Goal: Find specific page/section: Find specific page/section

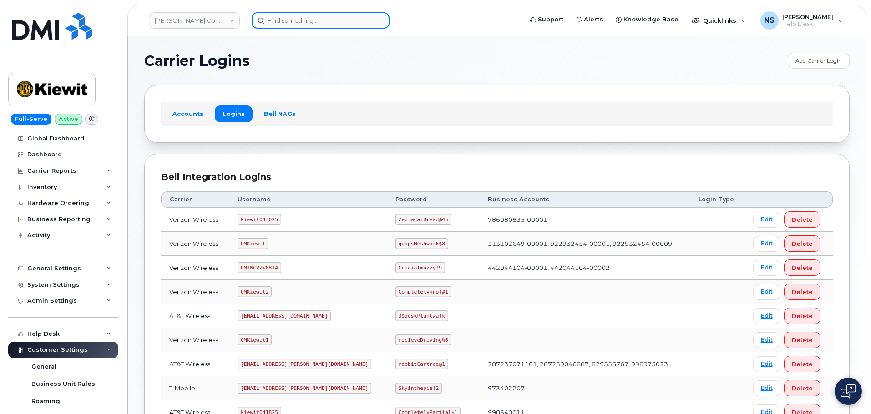
click at [308, 24] on input at bounding box center [321, 20] width 138 height 16
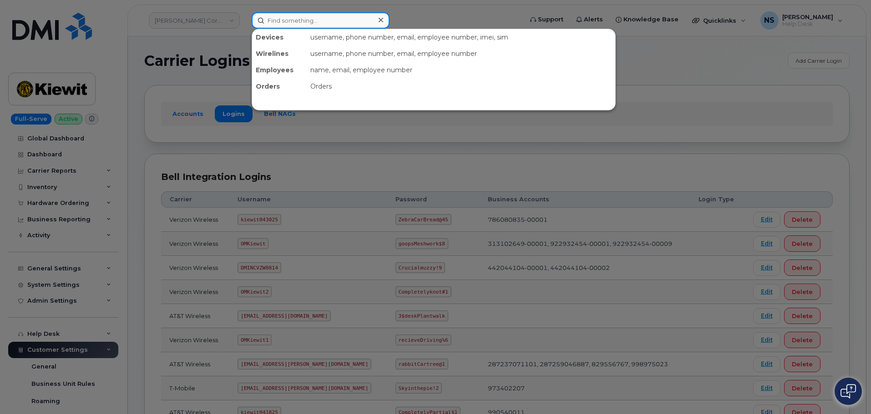
paste input "105928"
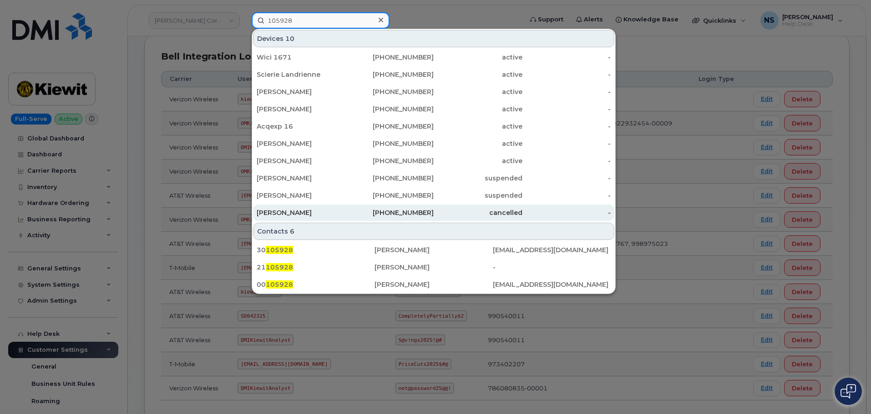
scroll to position [136, 0]
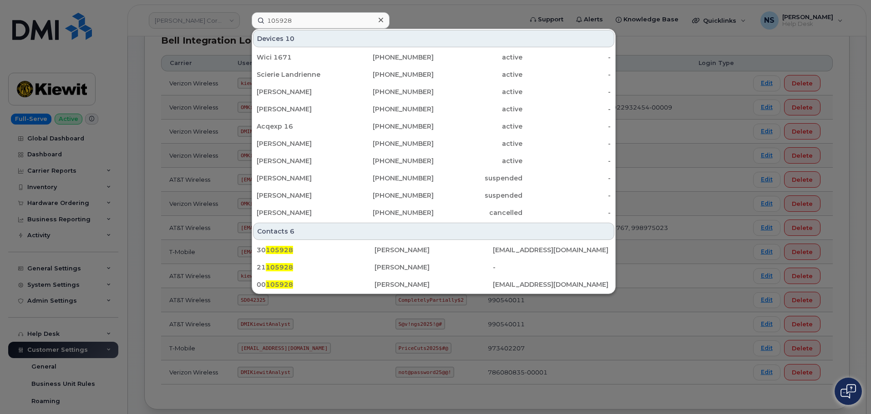
click at [288, 11] on div at bounding box center [435, 207] width 871 height 414
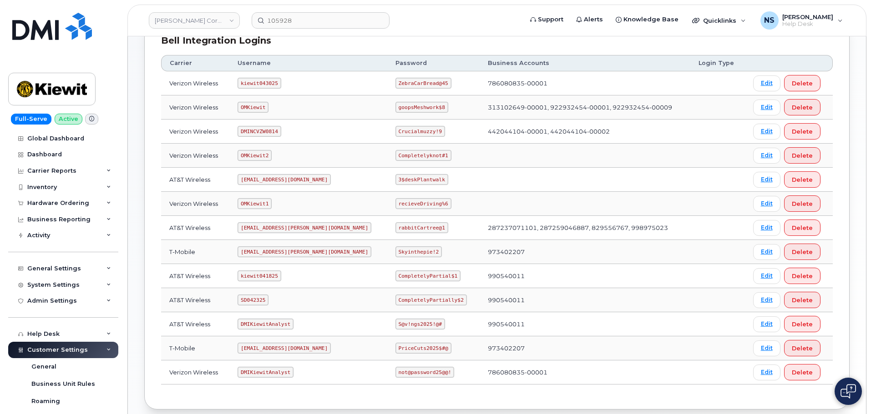
click at [290, 11] on header "Kiewit Corporation 105928 Support Alerts Knowledge Base Quicklinks Suspend / Ca…" at bounding box center [496, 21] width 739 height 32
click at [285, 16] on input "105928" at bounding box center [321, 20] width 138 height 16
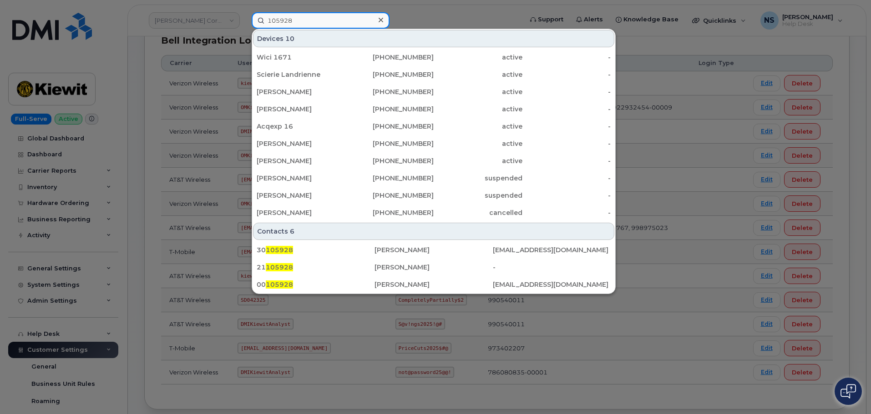
click at [285, 16] on input "105928" at bounding box center [321, 20] width 138 height 16
click at [284, 17] on input "105928" at bounding box center [321, 20] width 138 height 16
click at [284, 18] on input "105928" at bounding box center [321, 20] width 138 height 16
paste input "7207246598"
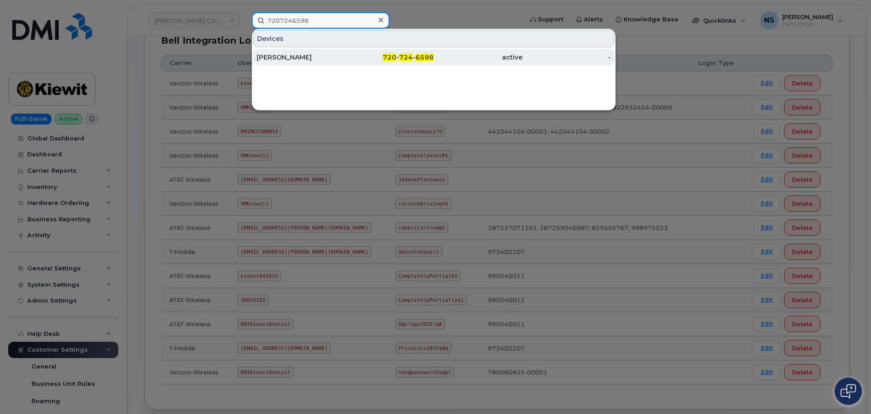
type input "7207246598"
click at [319, 59] on div "[PERSON_NAME]" at bounding box center [301, 57] width 89 height 9
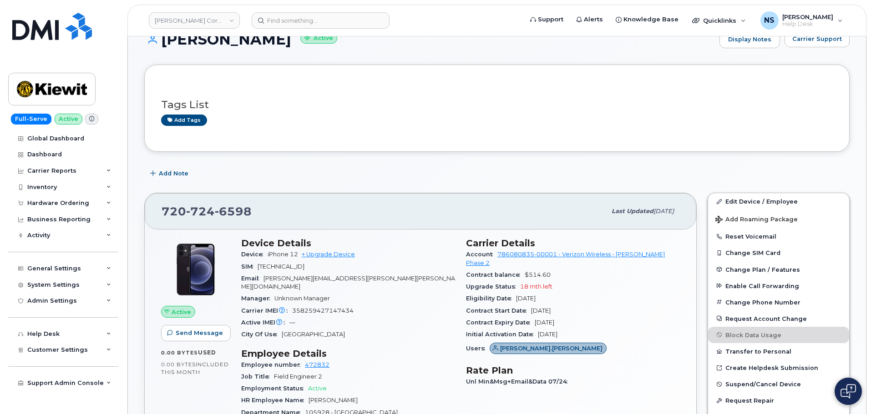
scroll to position [182, 0]
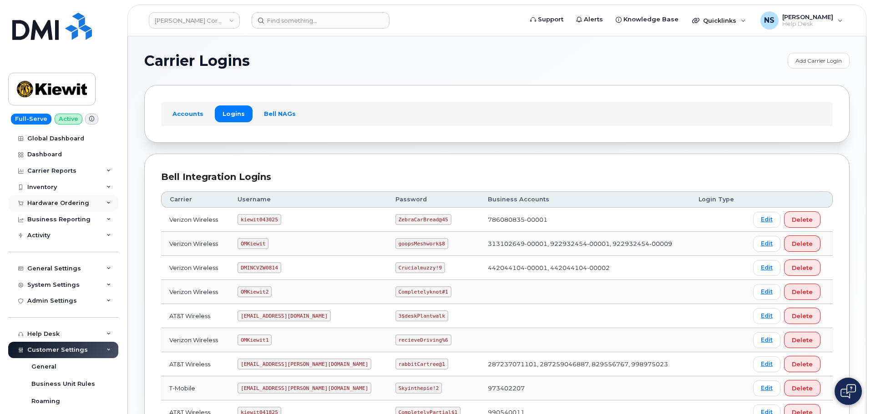
click at [74, 202] on div "Hardware Ordering" at bounding box center [58, 203] width 62 height 7
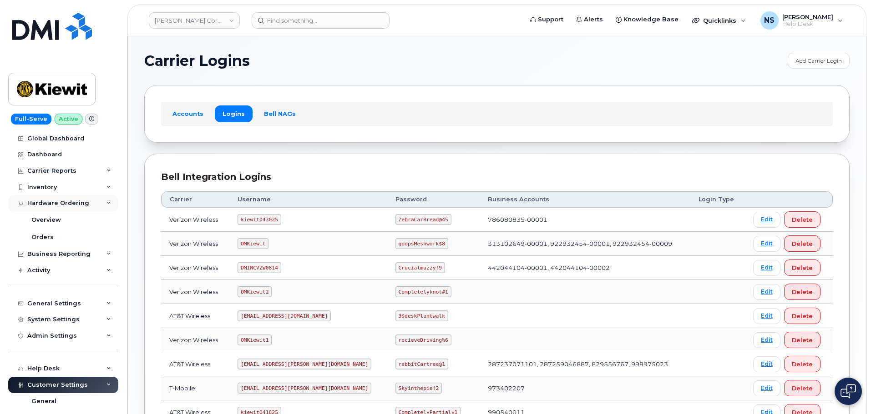
click at [74, 202] on div "Hardware Ordering" at bounding box center [58, 203] width 62 height 7
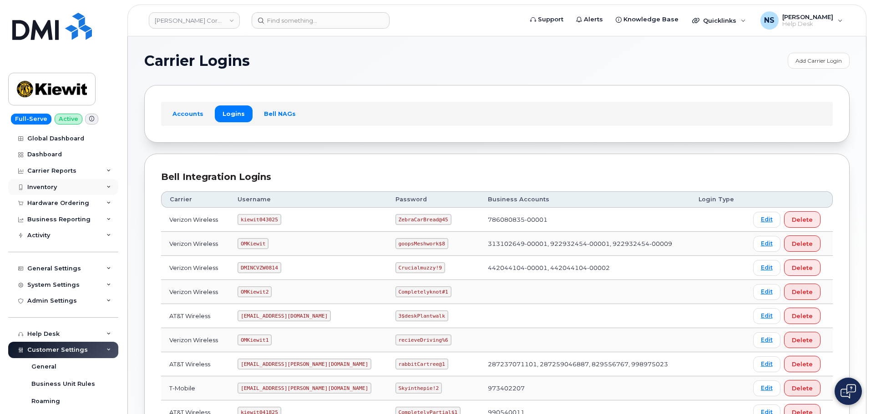
click at [70, 196] on div "Hardware Ordering" at bounding box center [63, 203] width 110 height 16
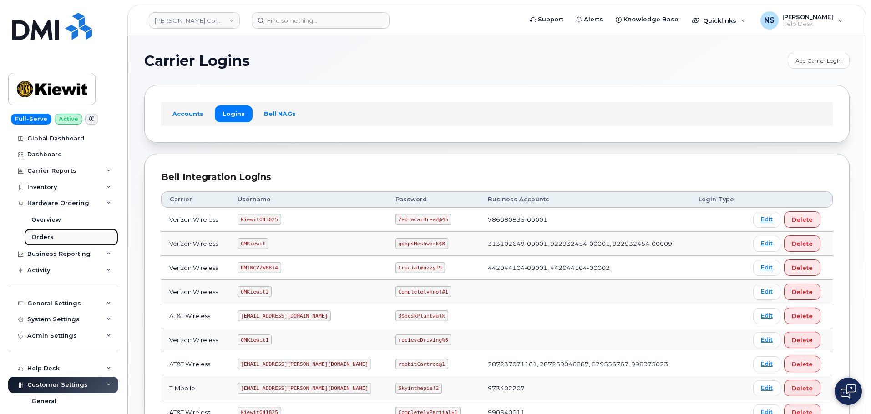
click at [41, 236] on div "Orders" at bounding box center [42, 237] width 22 height 8
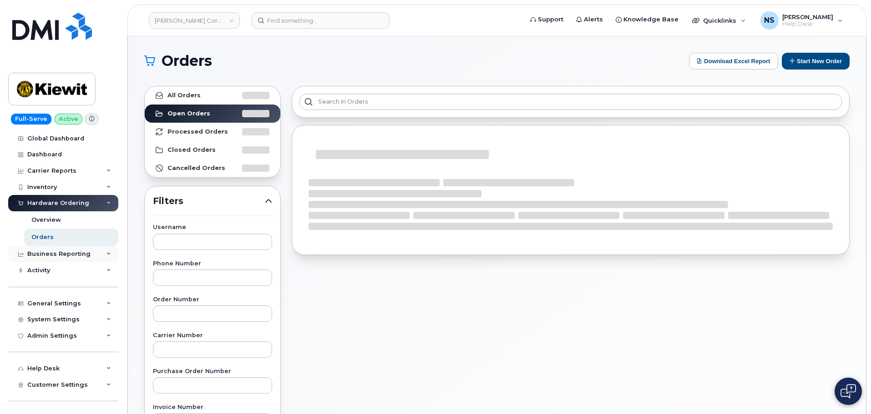
click at [56, 254] on div "Business Reporting" at bounding box center [58, 254] width 63 height 7
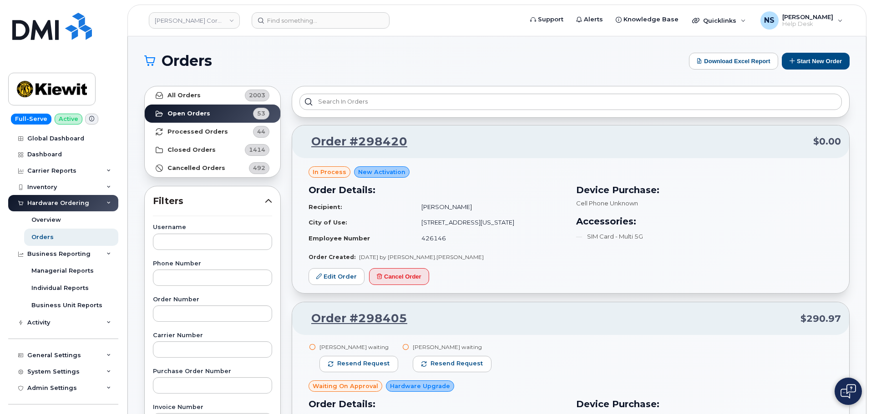
click at [108, 204] on div "Hardware Ordering" at bounding box center [63, 203] width 110 height 16
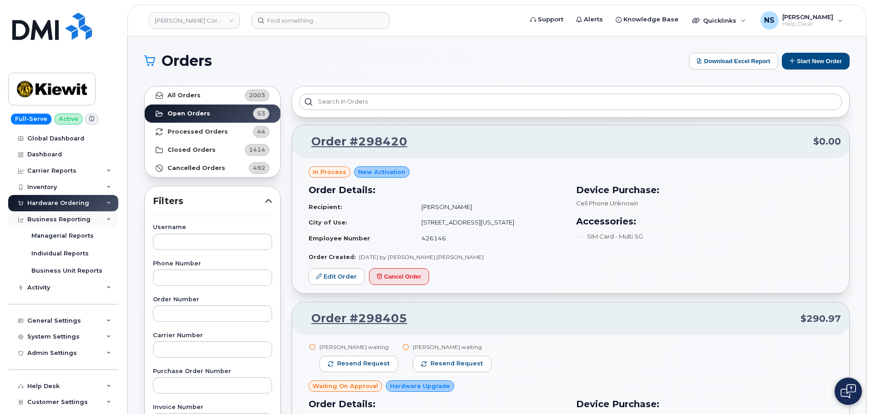
click at [90, 216] on div "Business Reporting" at bounding box center [63, 220] width 110 height 16
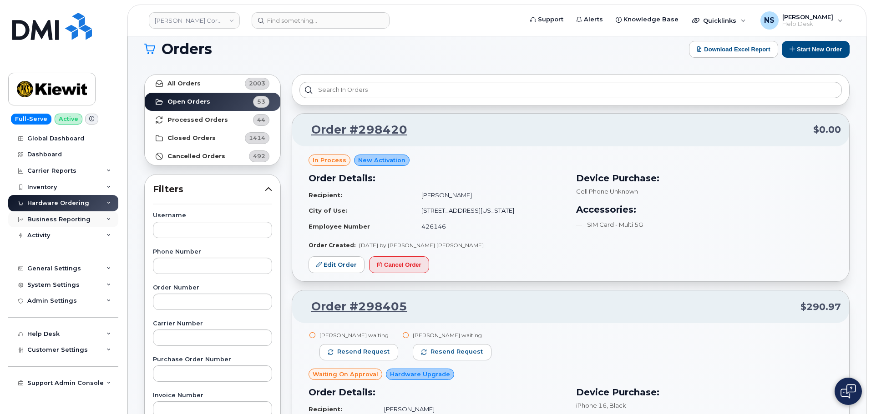
scroll to position [45, 0]
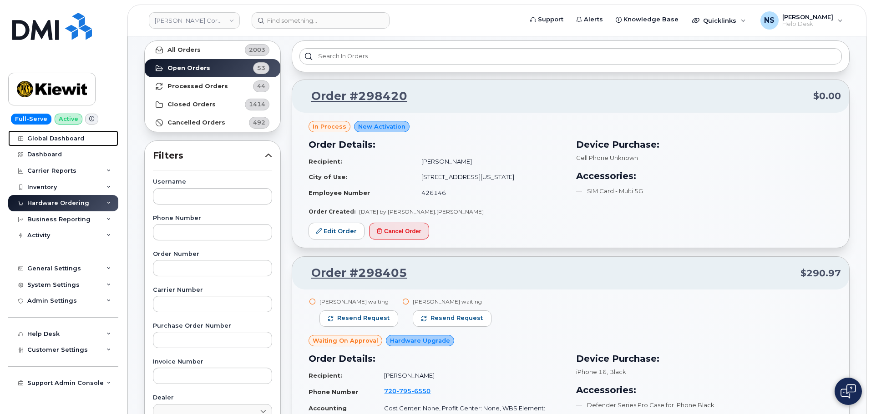
click at [44, 139] on div "Global Dashboard" at bounding box center [55, 138] width 57 height 7
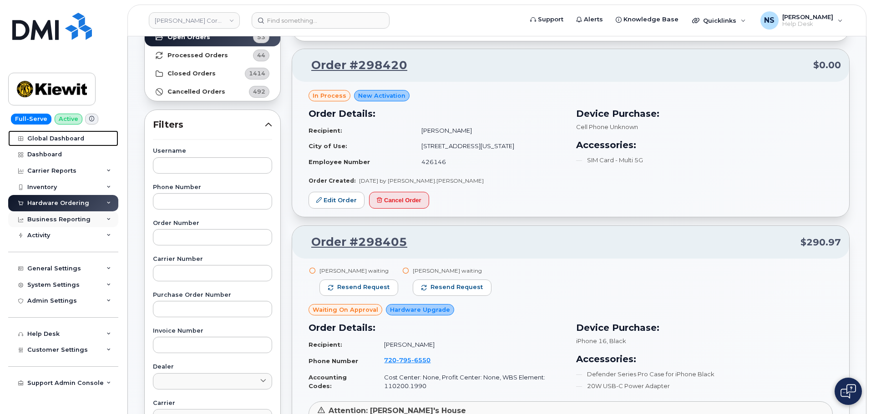
scroll to position [0, 0]
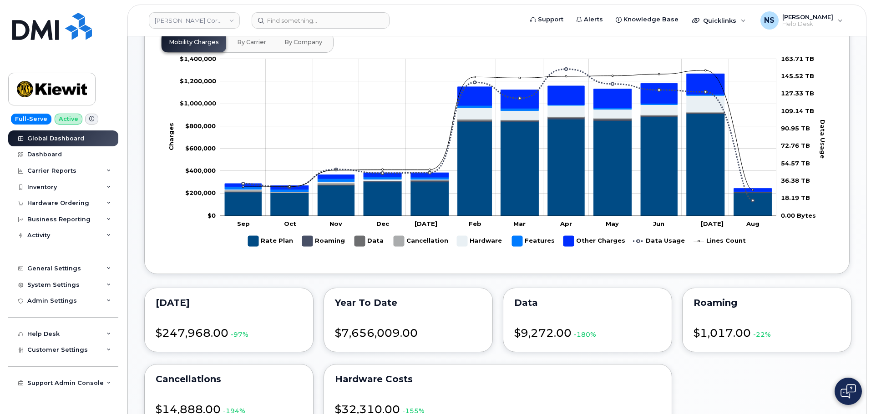
scroll to position [182, 0]
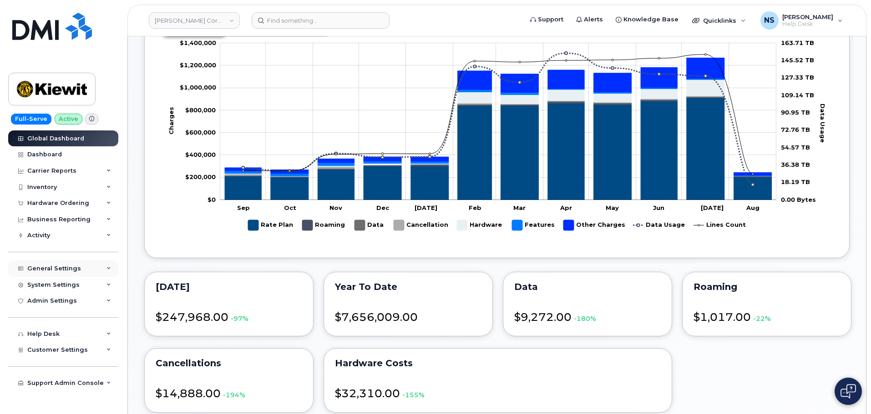
click at [64, 266] on div "General Settings" at bounding box center [54, 268] width 54 height 7
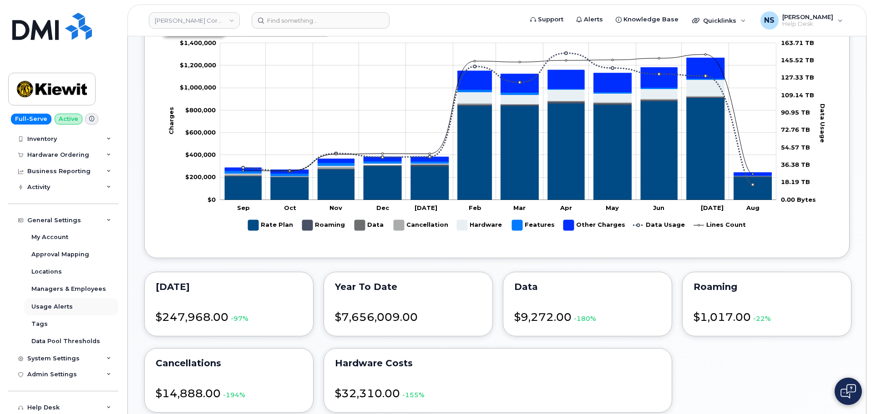
scroll to position [91, 0]
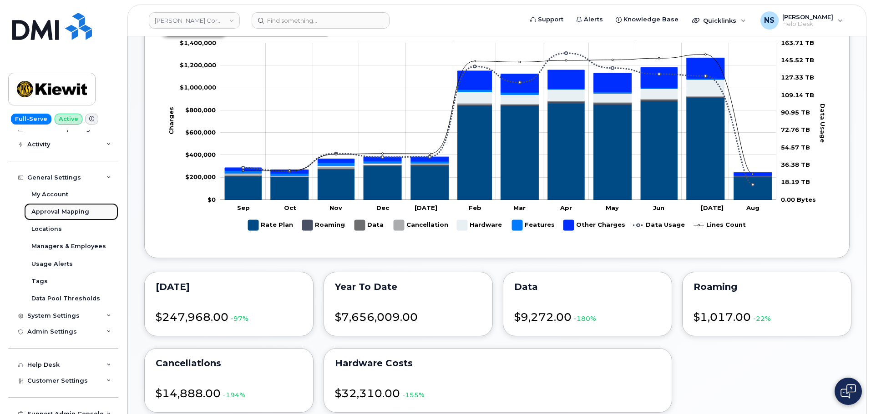
click at [57, 207] on link "Approval Mapping" at bounding box center [71, 211] width 94 height 17
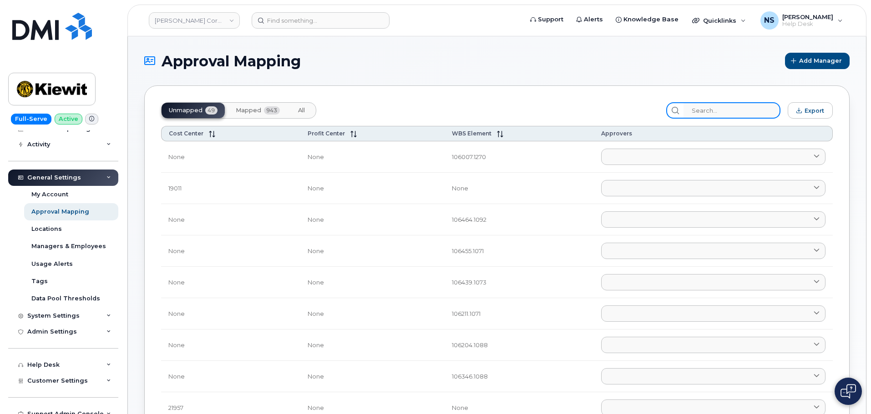
click at [711, 106] on input "search" at bounding box center [731, 110] width 97 height 16
paste input "105928.1906"
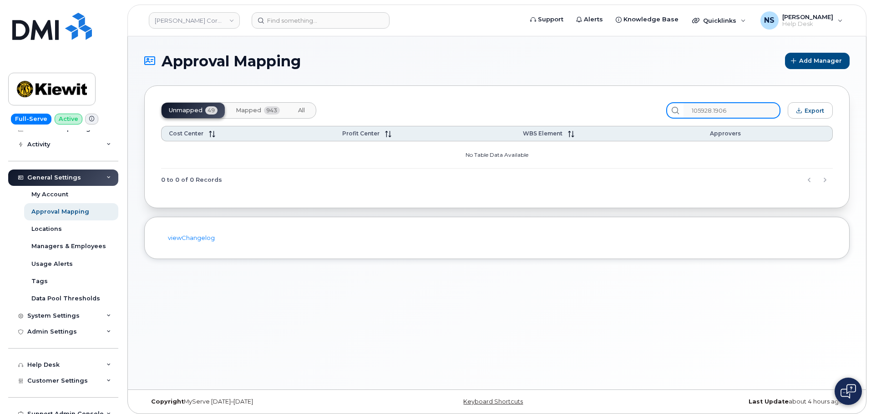
type input "105928.1906"
click at [279, 106] on button "Mapped 943" at bounding box center [257, 110] width 59 height 15
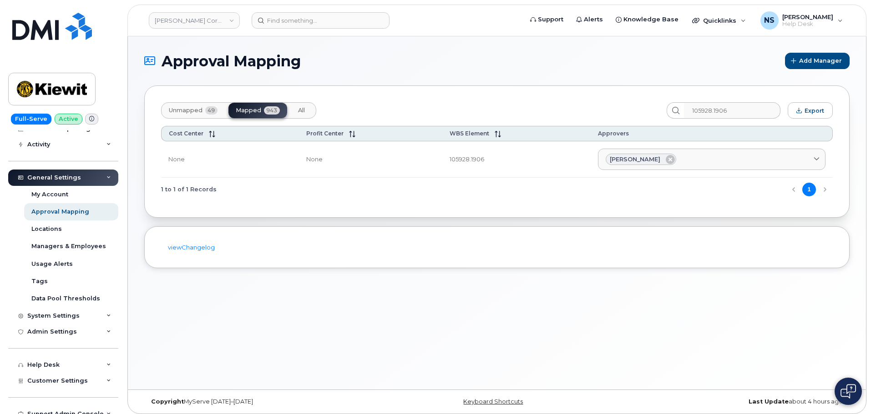
click at [291, 117] on button "Unmapped 49" at bounding box center [301, 110] width 21 height 15
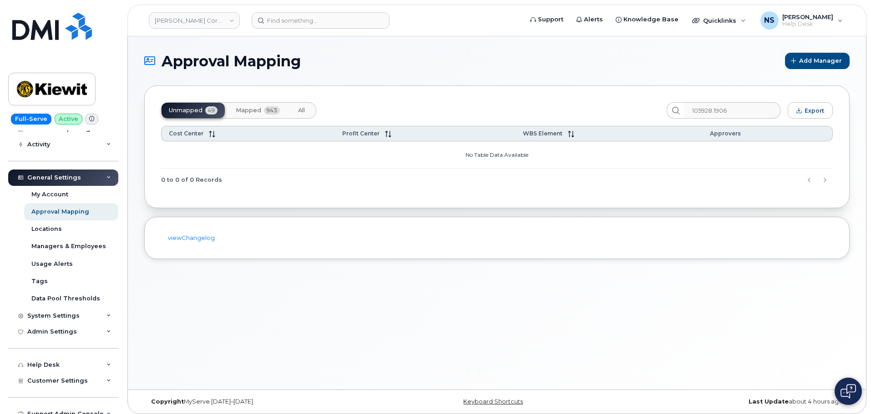
click at [308, 109] on button "All" at bounding box center [301, 110] width 21 height 15
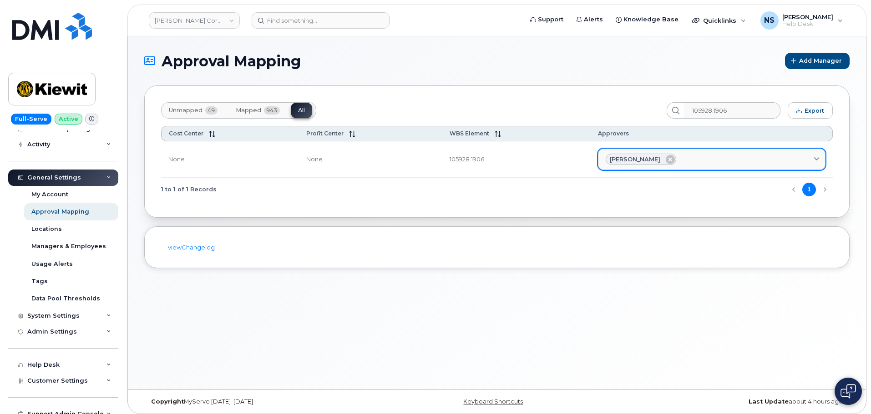
click at [630, 163] on span "Ryan Mckeever" at bounding box center [635, 159] width 50 height 9
click at [636, 159] on span "Ryan Mckeever" at bounding box center [635, 159] width 50 height 9
click at [638, 161] on span "Ryan Mckeever" at bounding box center [635, 159] width 50 height 9
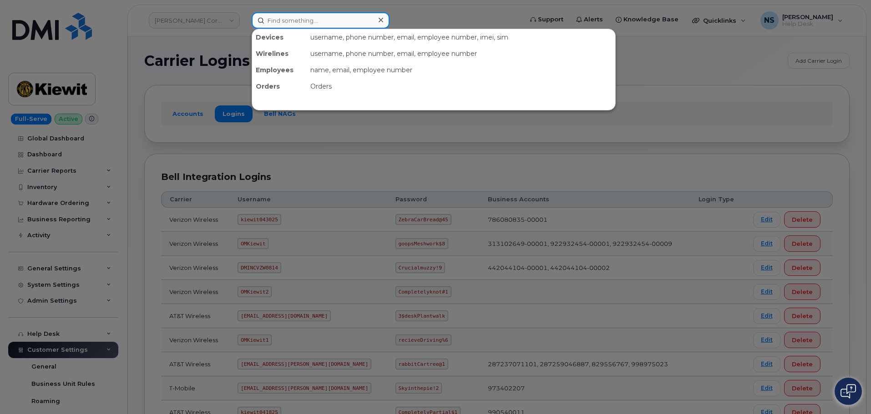
drag, startPoint x: 316, startPoint y: 24, endPoint x: 311, endPoint y: 27, distance: 5.7
click at [313, 23] on input at bounding box center [321, 20] width 138 height 16
paste input "[PERSON_NAME]"
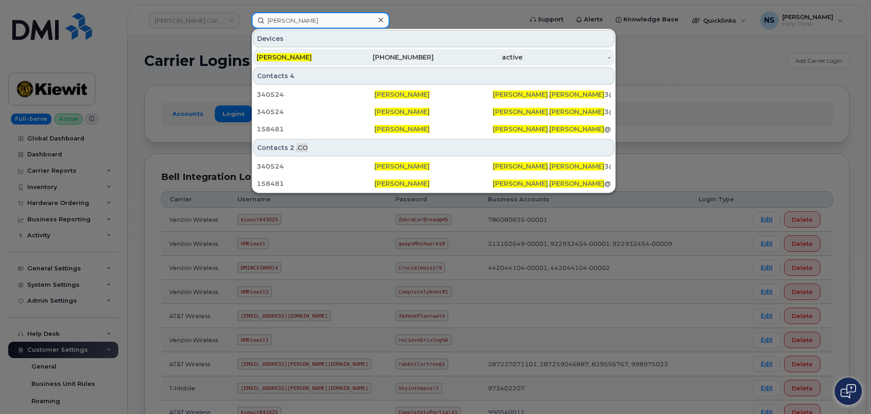
type input "[PERSON_NAME]"
click at [337, 60] on div "[PERSON_NAME]" at bounding box center [301, 57] width 89 height 9
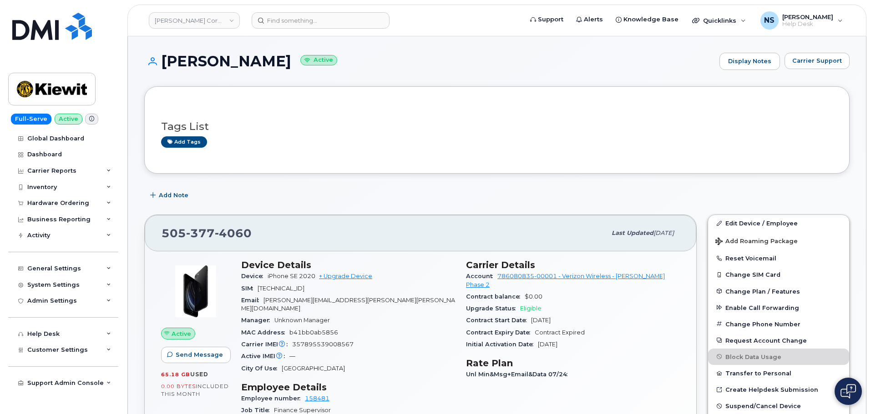
click at [309, 6] on header "[PERSON_NAME] Corporation Support Alerts Knowledge Base Quicklinks Suspend / Ca…" at bounding box center [496, 21] width 739 height 32
click at [324, 27] on input at bounding box center [321, 20] width 138 height 16
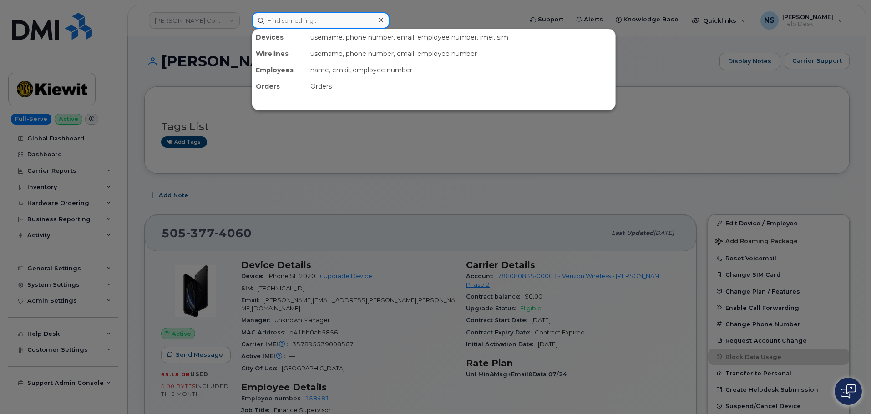
paste input "7207246598"
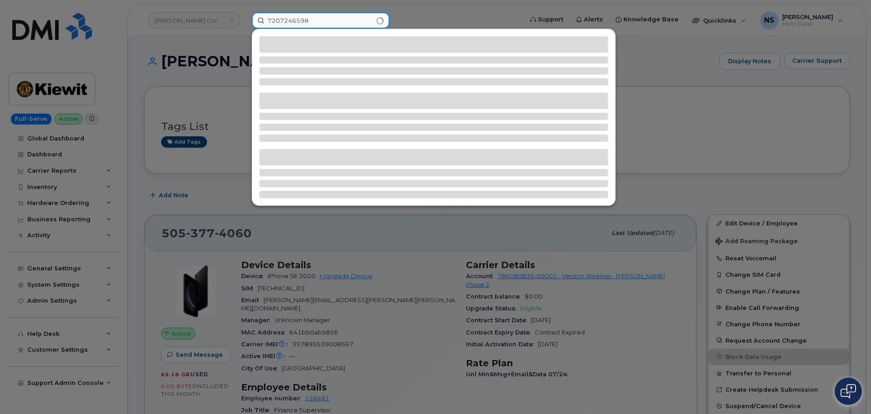
type input "7207246598"
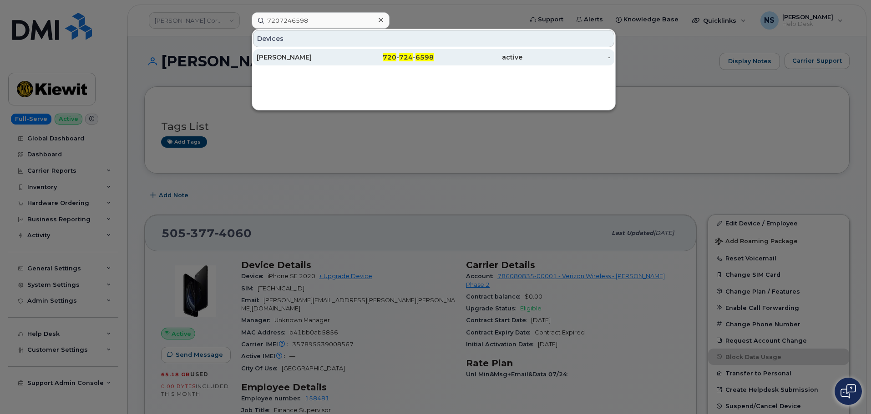
click at [345, 51] on div "[PERSON_NAME]" at bounding box center [389, 57] width 89 height 16
click at [345, 62] on div "[PERSON_NAME]" at bounding box center [389, 57] width 89 height 16
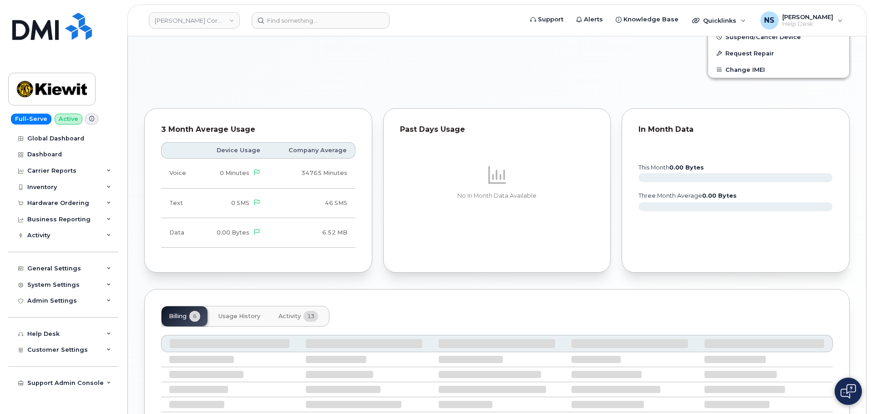
scroll to position [356, 0]
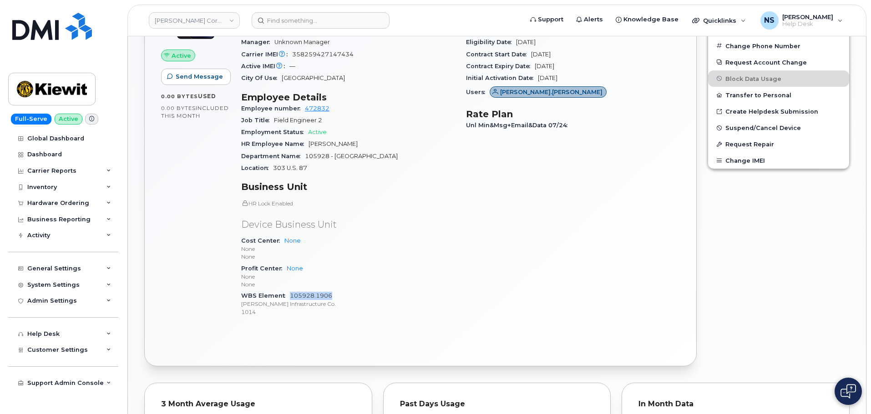
drag, startPoint x: 338, startPoint y: 287, endPoint x: 291, endPoint y: 285, distance: 47.3
click at [291, 290] on div "WBS Element 105928.1906 [PERSON_NAME] Infrastructure Co. 1014" at bounding box center [348, 304] width 214 height 28
copy link "105928.1906"
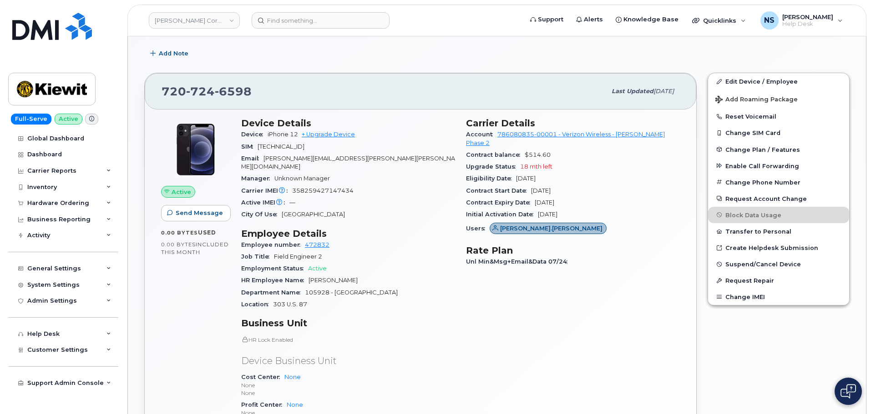
scroll to position [83, 0]
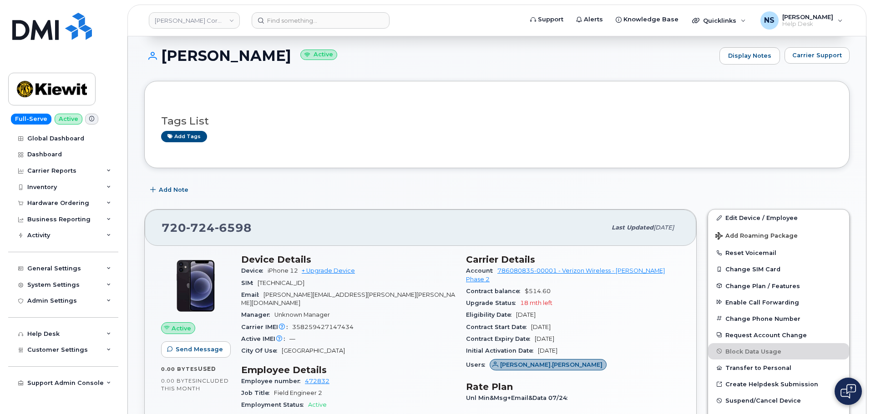
drag, startPoint x: 197, startPoint y: 55, endPoint x: 182, endPoint y: 50, distance: 15.3
click at [186, 53] on h1 "[PERSON_NAME] Active" at bounding box center [429, 56] width 570 height 16
click at [169, 50] on h1 "[PERSON_NAME] Active" at bounding box center [429, 56] width 570 height 16
drag, startPoint x: 164, startPoint y: 55, endPoint x: 284, endPoint y: 56, distance: 119.7
click at [277, 63] on h1 "[PERSON_NAME] Active" at bounding box center [429, 56] width 570 height 16
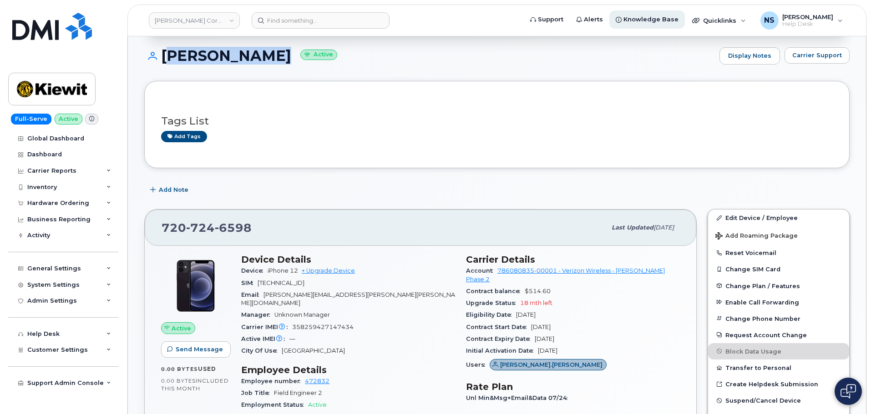
copy h1 "[PERSON_NAME]"
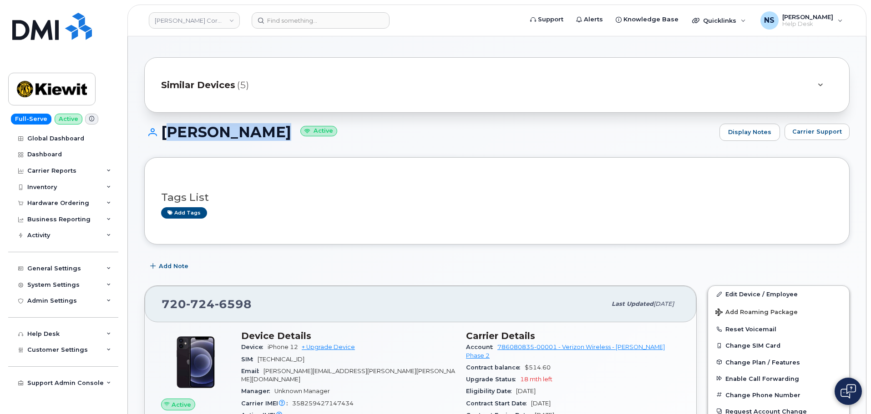
scroll to position [0, 0]
